Goal: Task Accomplishment & Management: Manage account settings

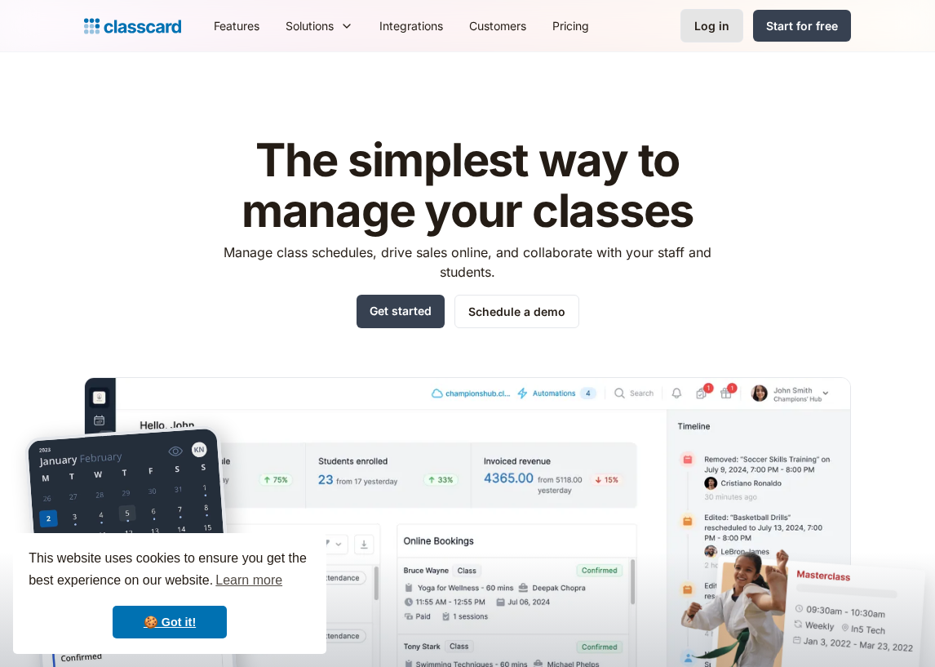
click at [717, 35] on link "Log in" at bounding box center [712, 25] width 63 height 33
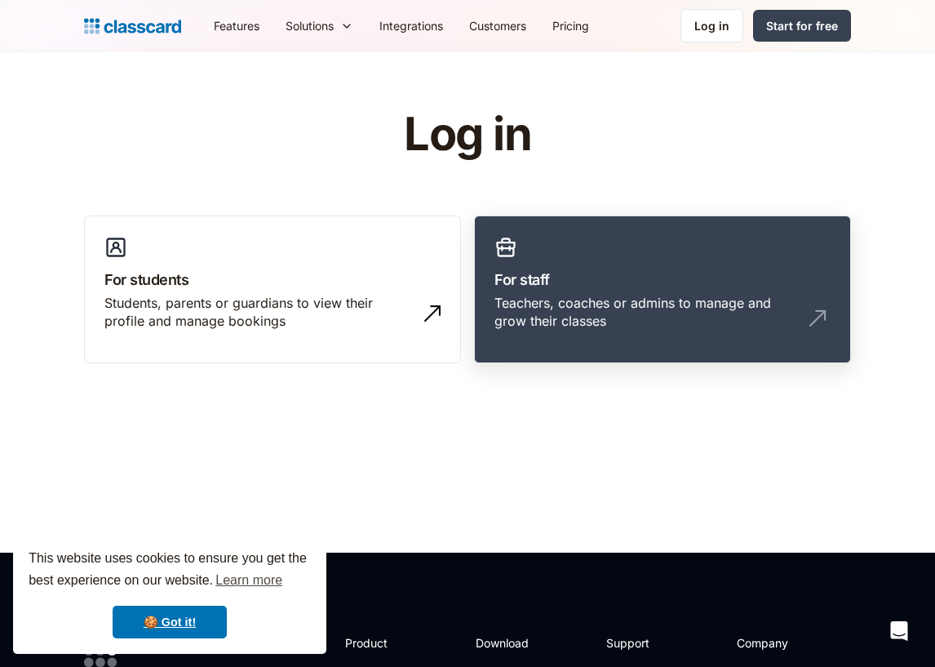
click at [807, 258] on link "For staff Teachers, coaches or admins to manage and grow their classes" at bounding box center [662, 289] width 377 height 149
